Goal: Share content

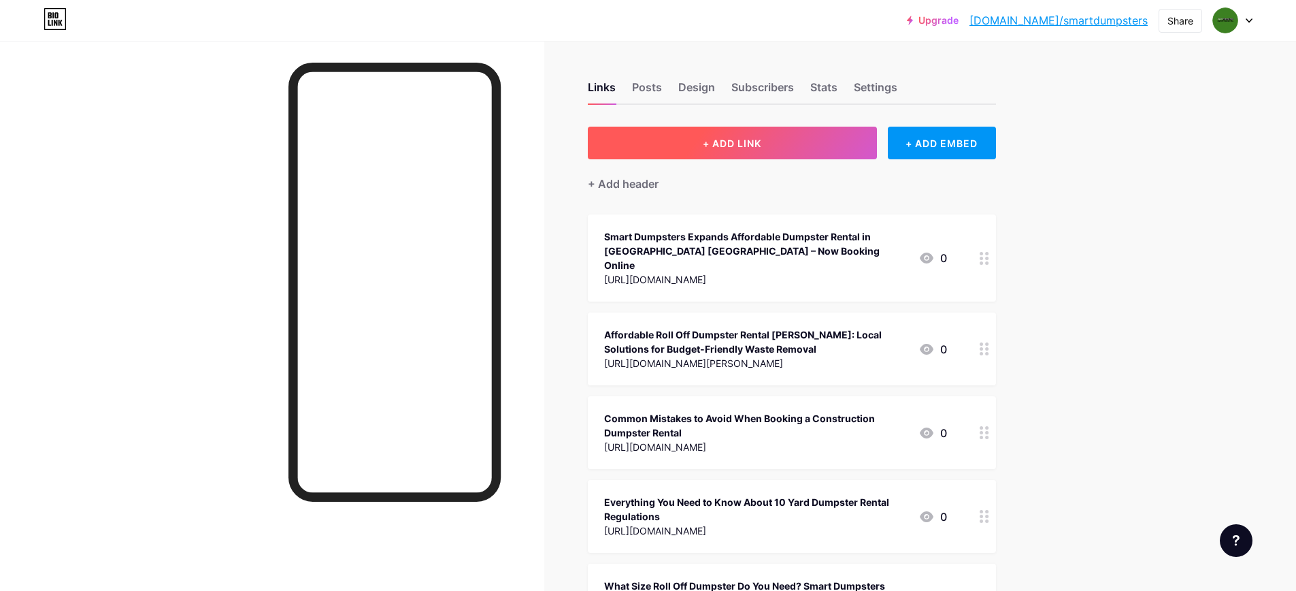
click at [731, 135] on button "+ ADD LINK" at bounding box center [732, 143] width 289 height 33
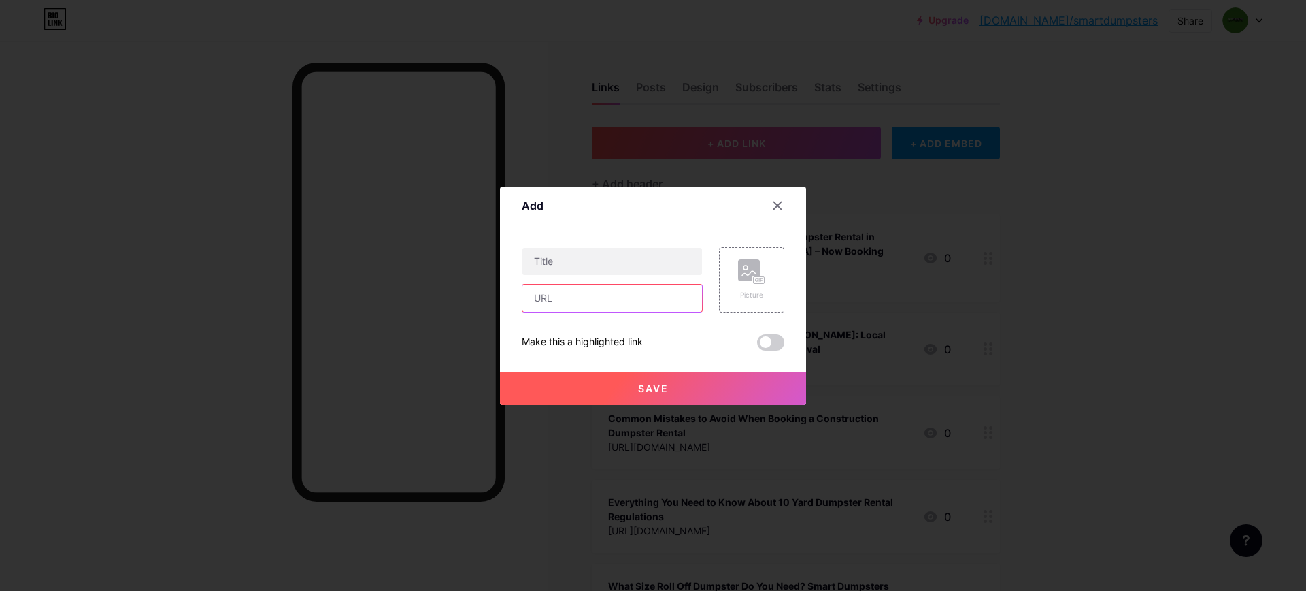
click at [632, 302] on input "text" at bounding box center [613, 297] width 180 height 27
paste input "[URL][DOMAIN_NAME]"
type input "[URL][DOMAIN_NAME]"
click at [601, 263] on input "text" at bounding box center [613, 261] width 180 height 27
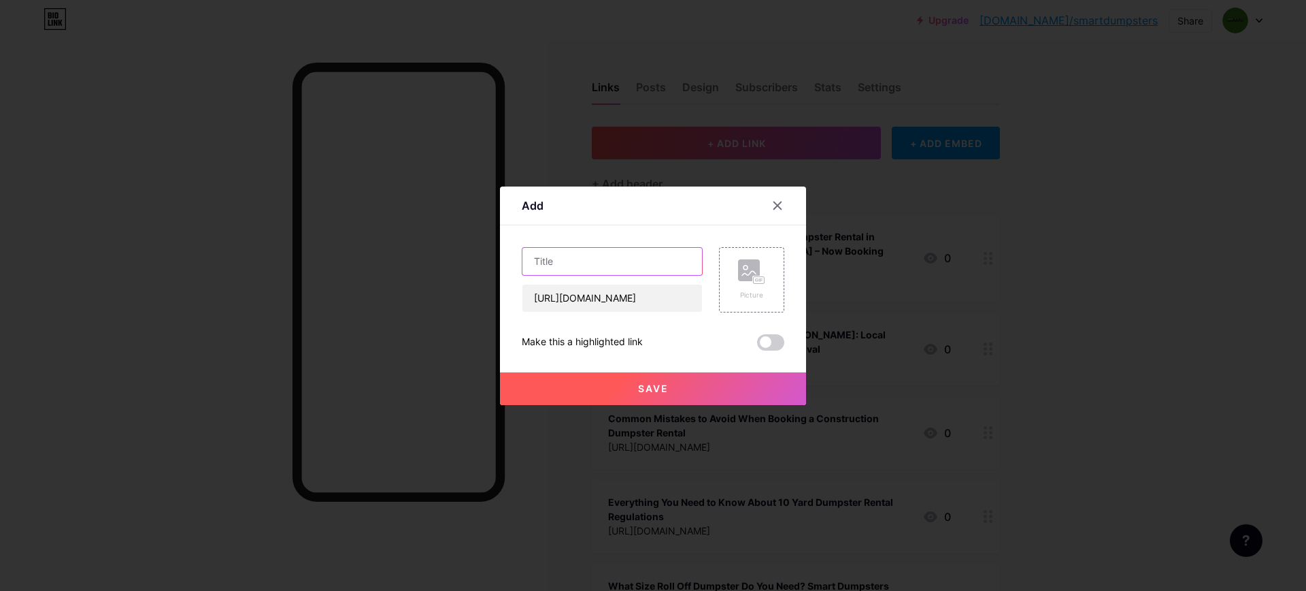
scroll to position [0, 0]
paste input "Quick & Easy Dumpster Rental Moncks Corner for Cleanouts"
type input "Quick & Easy Dumpster Rental Moncks Corner for Cleanouts"
click at [630, 397] on button "Save" at bounding box center [653, 388] width 306 height 33
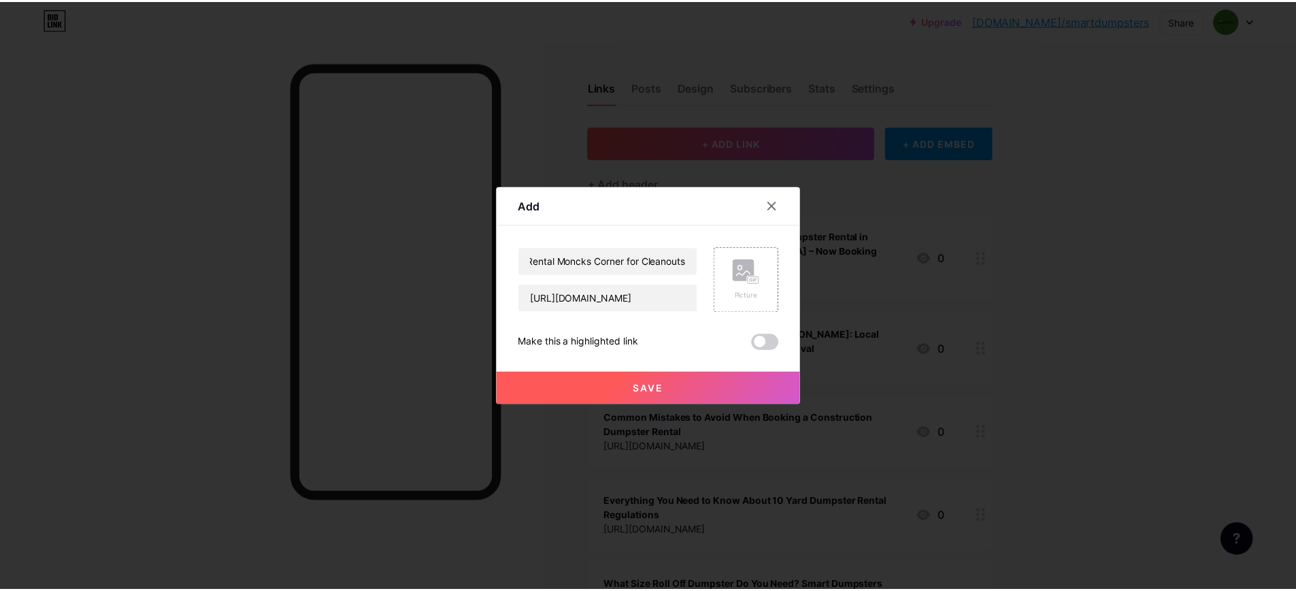
scroll to position [0, 0]
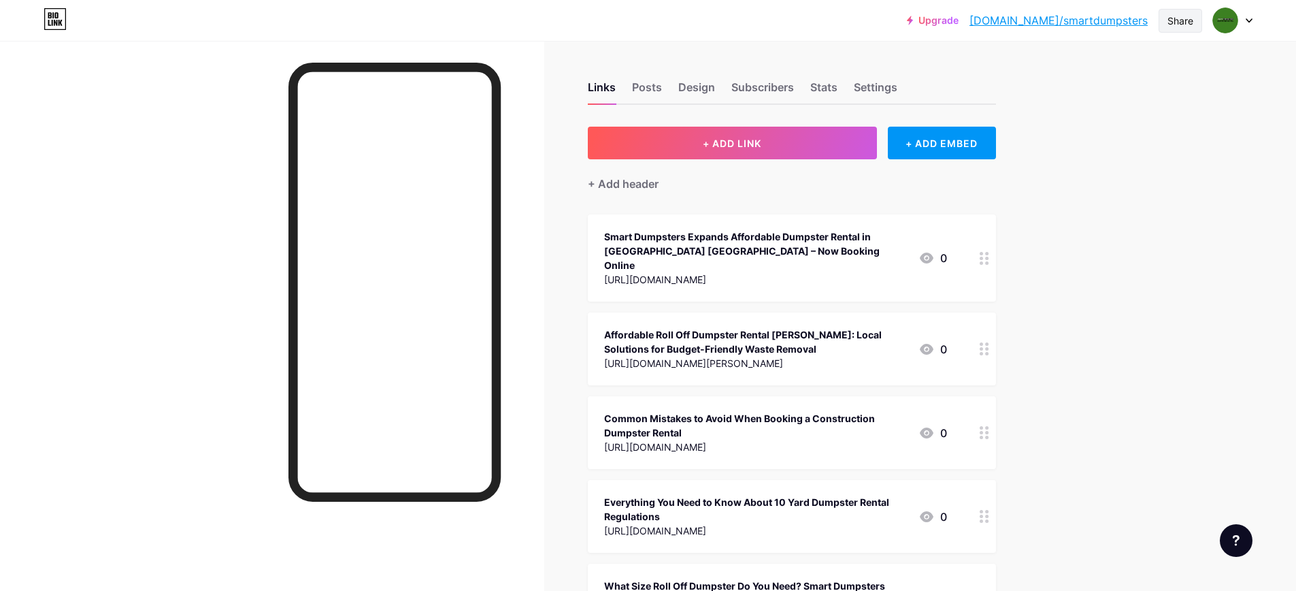
click at [1191, 18] on div "Share" at bounding box center [1181, 21] width 26 height 14
click at [1092, 65] on div "Copy link" at bounding box center [1100, 70] width 203 height 33
